Goal: Find contact information: Find contact information

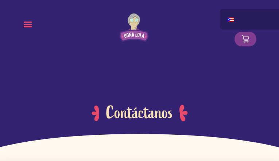
type input "BflvaJwvxNCWweZ"
type input "xWIgiKHCULwyE"
type input "[EMAIL_ADDRESS][DOMAIN_NAME]"
radio input "true"
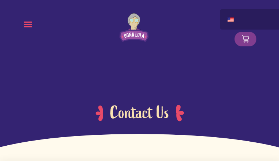
type input "mxwxtGOHQgnBg"
type input "xCjCqxYnaAhYHEI"
type input "[EMAIL_ADDRESS][DOMAIN_NAME]"
radio input "true"
